Goal: Complete application form

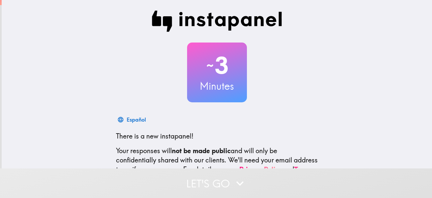
click at [320, 46] on div "~ 3 Minutes" at bounding box center [217, 73] width 213 height 60
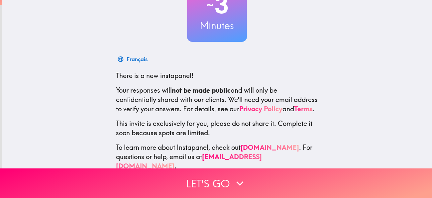
scroll to position [73, 0]
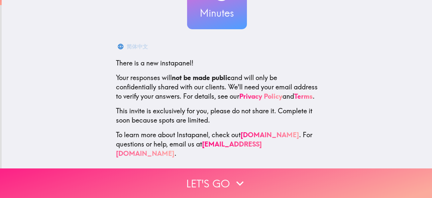
click at [196, 182] on button "Let's go" at bounding box center [216, 183] width 432 height 30
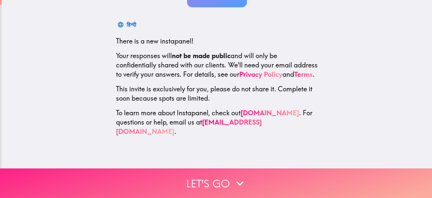
scroll to position [0, 0]
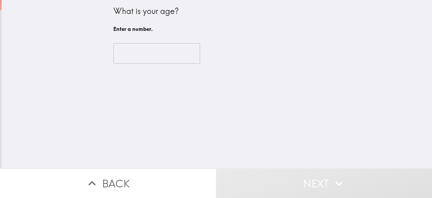
click at [136, 50] on input "number" at bounding box center [156, 53] width 87 height 21
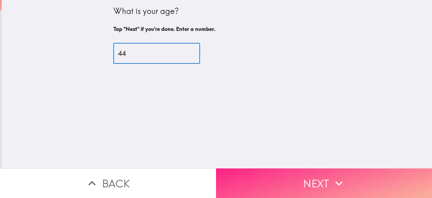
type input "44"
click at [290, 175] on button "Next" at bounding box center [324, 183] width 216 height 30
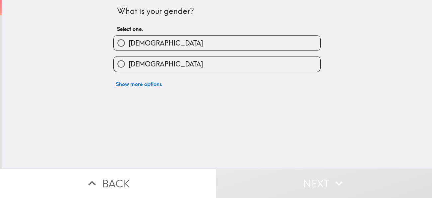
click at [179, 58] on label "[DEMOGRAPHIC_DATA]" at bounding box center [217, 63] width 207 height 15
click at [128, 58] on input "[DEMOGRAPHIC_DATA]" at bounding box center [121, 63] width 15 height 15
radio input "true"
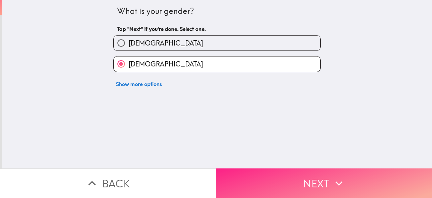
click at [260, 175] on button "Next" at bounding box center [324, 183] width 216 height 30
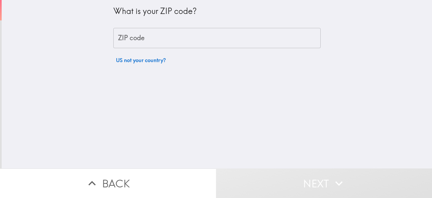
click at [165, 38] on input "ZIP code" at bounding box center [216, 38] width 207 height 21
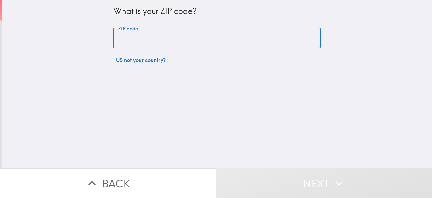
type input "55124"
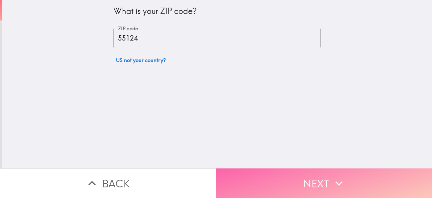
click at [261, 180] on button "Next" at bounding box center [324, 183] width 216 height 30
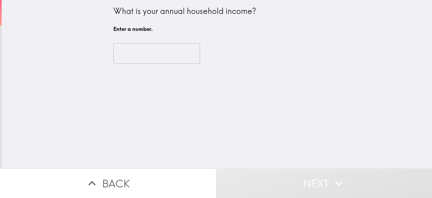
click at [144, 47] on input "number" at bounding box center [156, 53] width 87 height 21
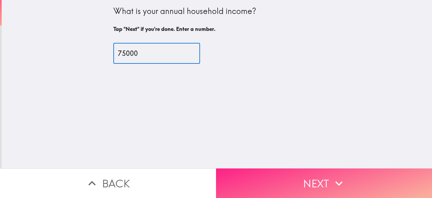
type input "75000"
click at [264, 170] on button "Next" at bounding box center [324, 183] width 216 height 30
